Goal: Check status: Check status

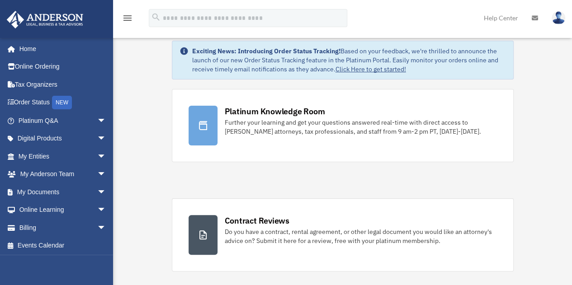
scroll to position [27, 0]
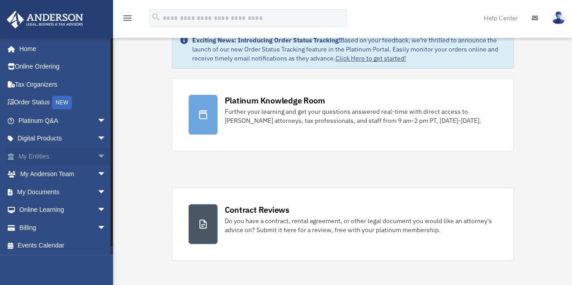
click at [97, 157] on span "arrow_drop_down" at bounding box center [106, 156] width 18 height 19
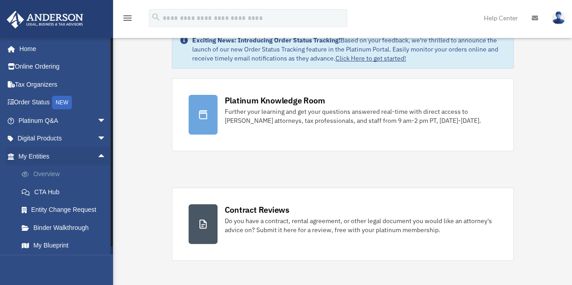
click at [35, 172] on link "Overview" at bounding box center [66, 175] width 107 height 18
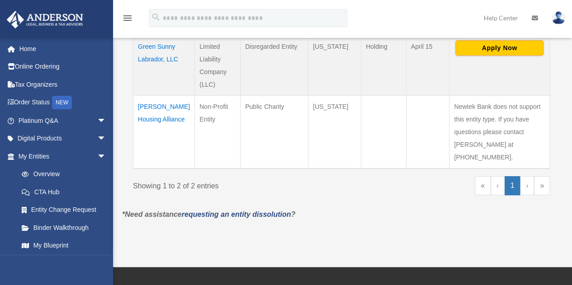
scroll to position [216, 0]
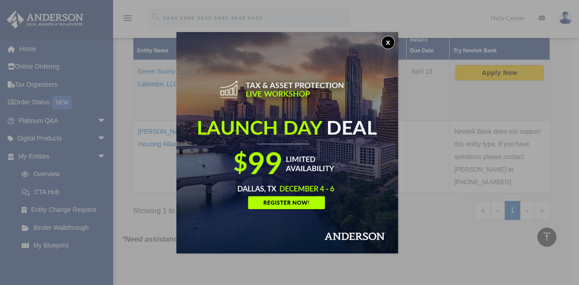
click at [394, 41] on button "x" at bounding box center [388, 43] width 14 height 14
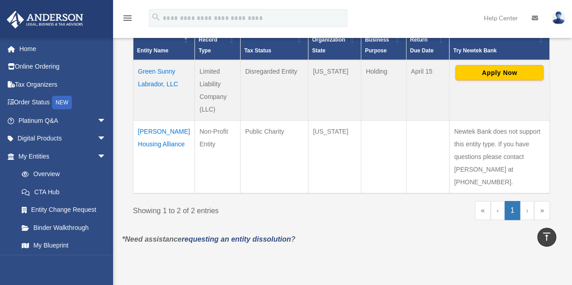
click at [156, 143] on td "[PERSON_NAME] Housing Alliance" at bounding box center [164, 156] width 62 height 73
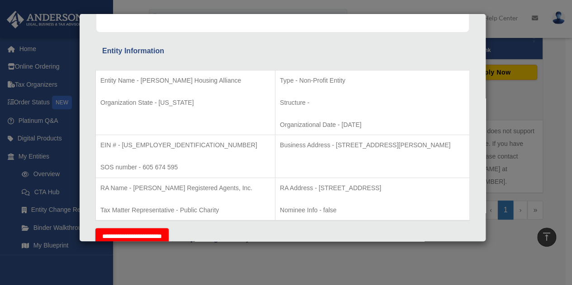
scroll to position [143, 0]
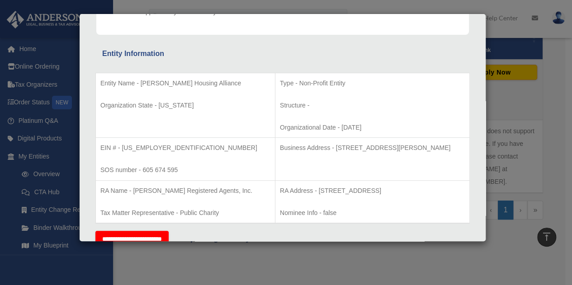
click at [289, 268] on div "Details × Articles Sent Organizational Date" at bounding box center [286, 142] width 572 height 285
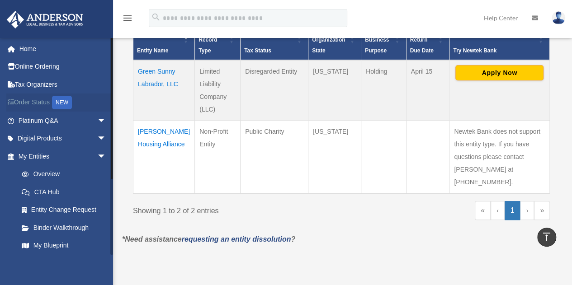
click at [27, 105] on link "Order Status NEW" at bounding box center [63, 103] width 114 height 19
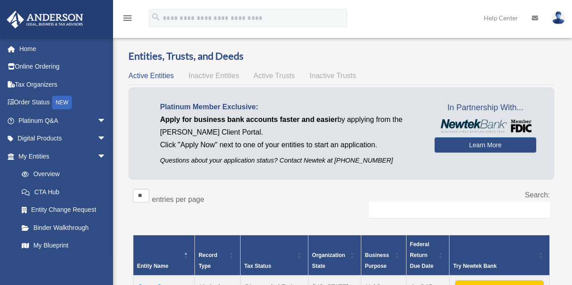
scroll to position [216, 0]
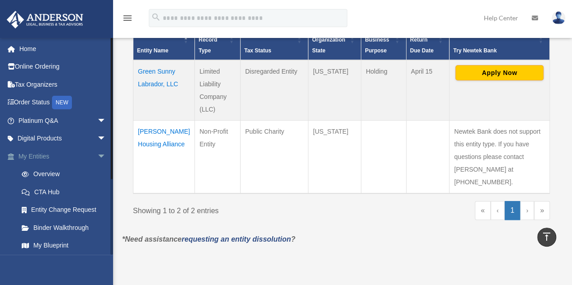
click at [97, 162] on span "arrow_drop_down" at bounding box center [106, 156] width 18 height 19
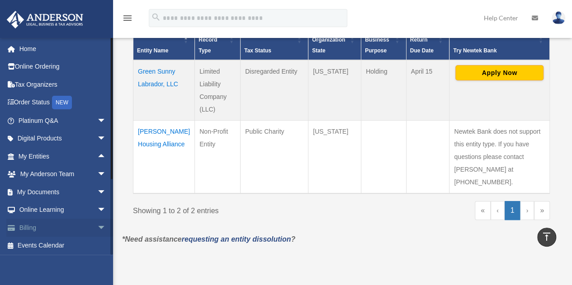
click at [98, 233] on span "arrow_drop_down" at bounding box center [106, 228] width 18 height 19
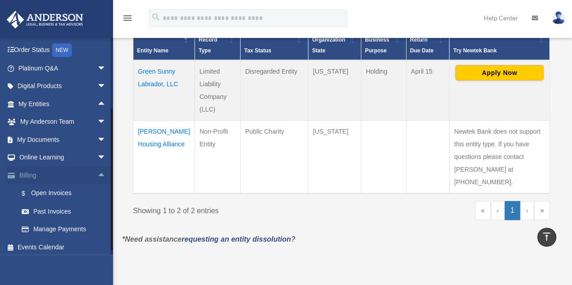
scroll to position [55, 0]
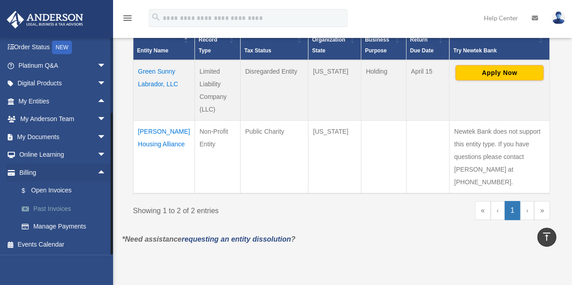
click at [66, 213] on link "Past Invoices" at bounding box center [66, 209] width 107 height 18
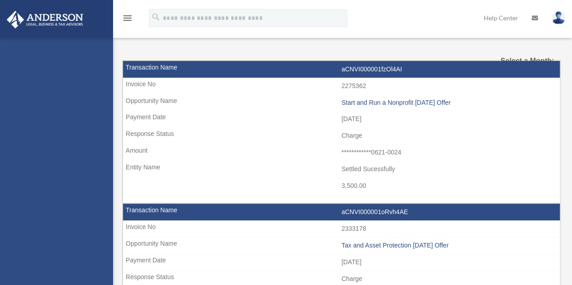
select select
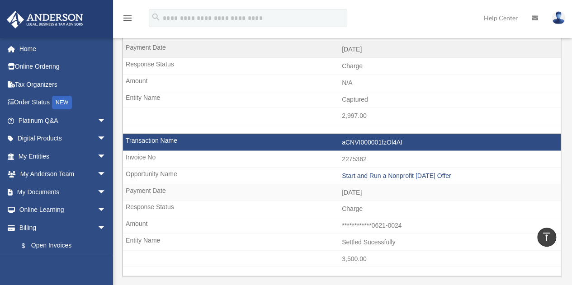
scroll to position [999, 0]
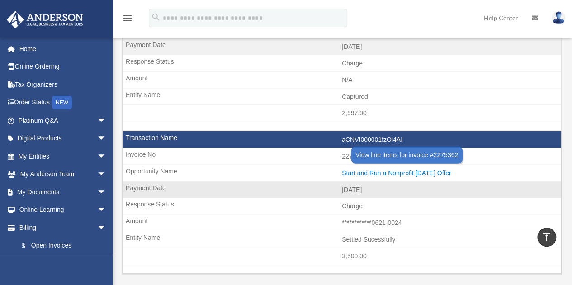
click at [440, 170] on div "Start and Run a Nonprofit 12.12.2024 Offer" at bounding box center [449, 174] width 214 height 8
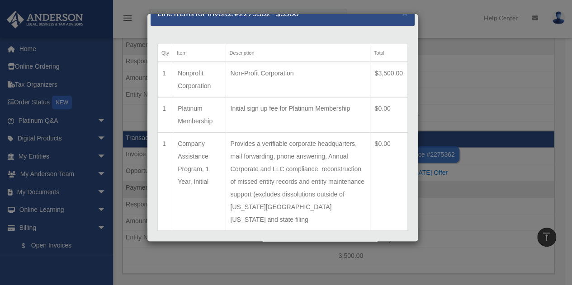
scroll to position [0, 0]
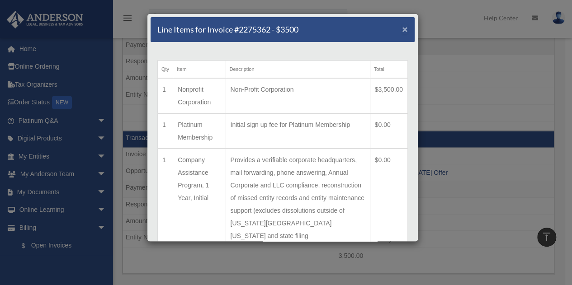
click at [402, 30] on span "×" at bounding box center [405, 29] width 6 height 10
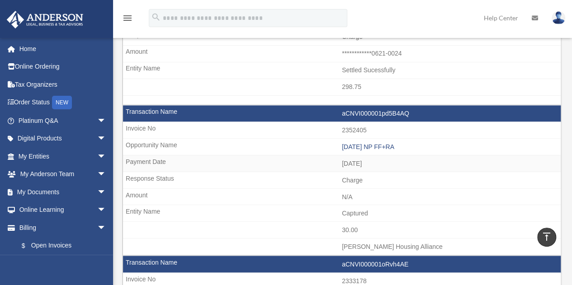
scroll to position [732, 0]
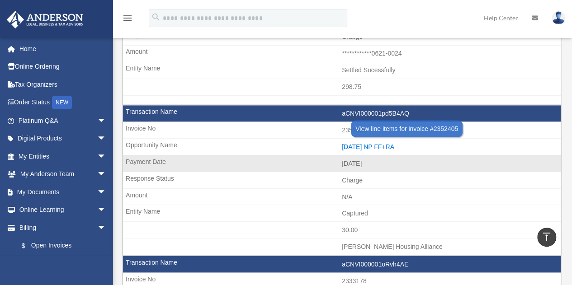
click at [391, 143] on div "2025.01.15 NP FF+RA" at bounding box center [449, 147] width 214 height 8
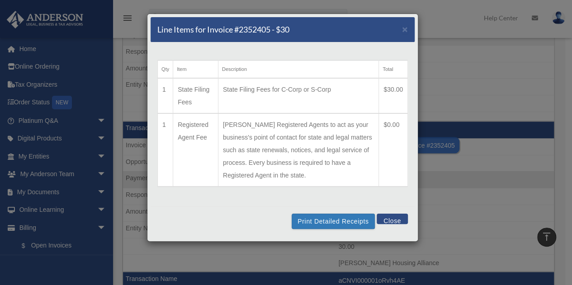
scroll to position [716, 0]
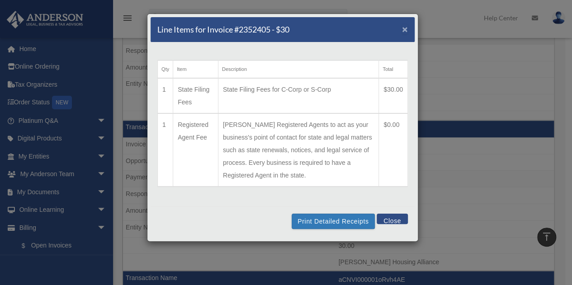
click at [407, 30] on span "×" at bounding box center [405, 29] width 6 height 10
